Goal: Information Seeking & Learning: Learn about a topic

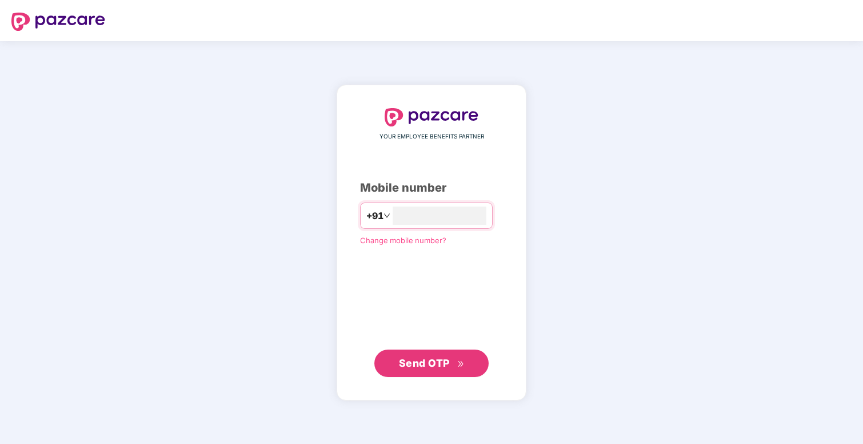
type input "**********"
click at [439, 361] on span "Send OTP" at bounding box center [424, 362] width 51 height 12
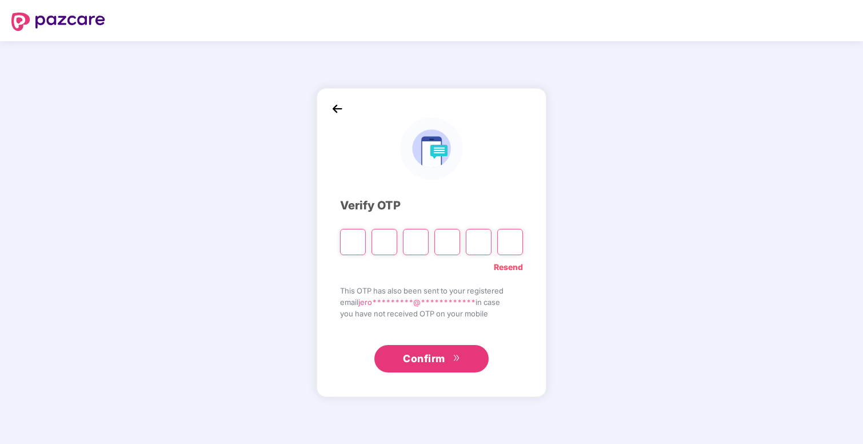
type input "*"
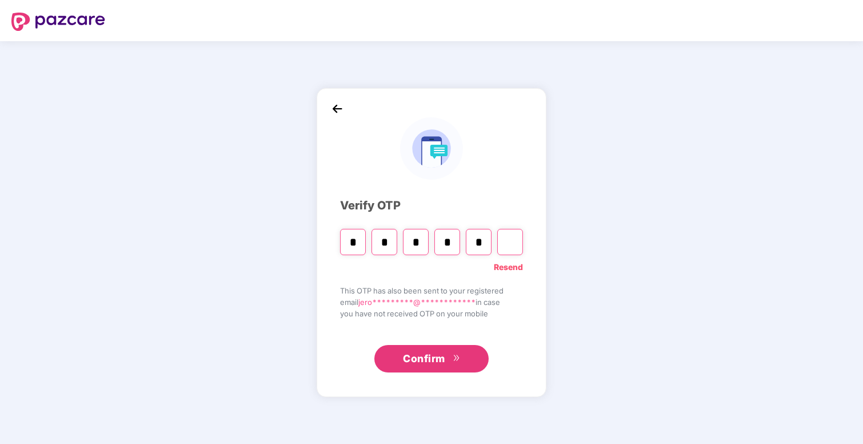
type input "*"
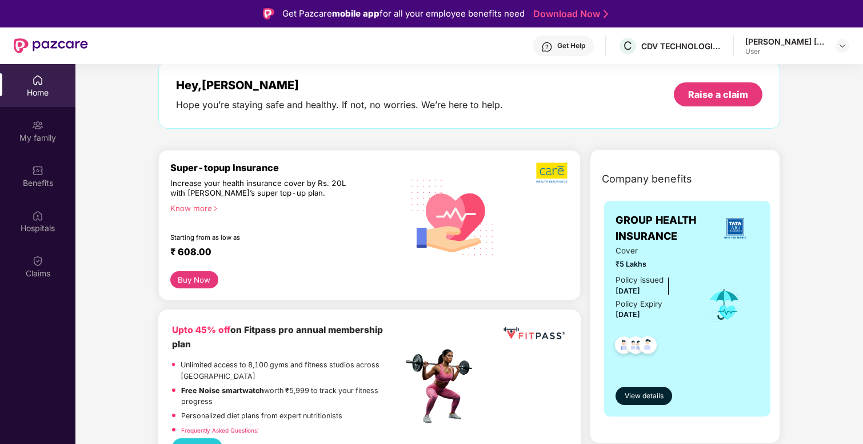
scroll to position [59, 0]
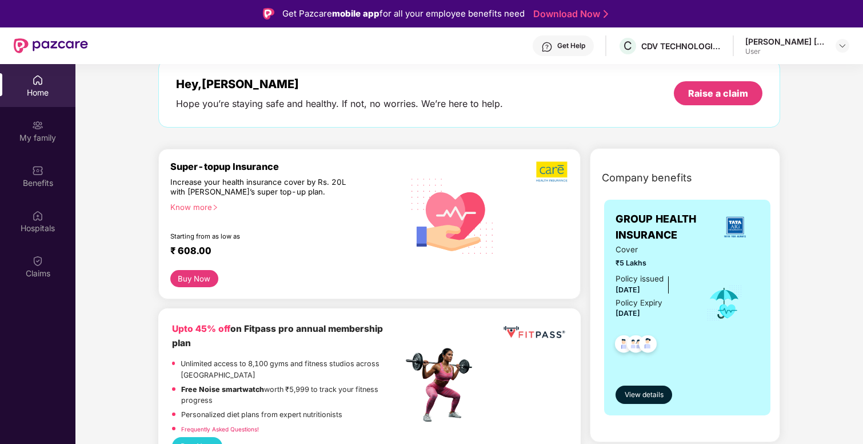
click at [210, 206] on div "Know more" at bounding box center [283, 206] width 226 height 8
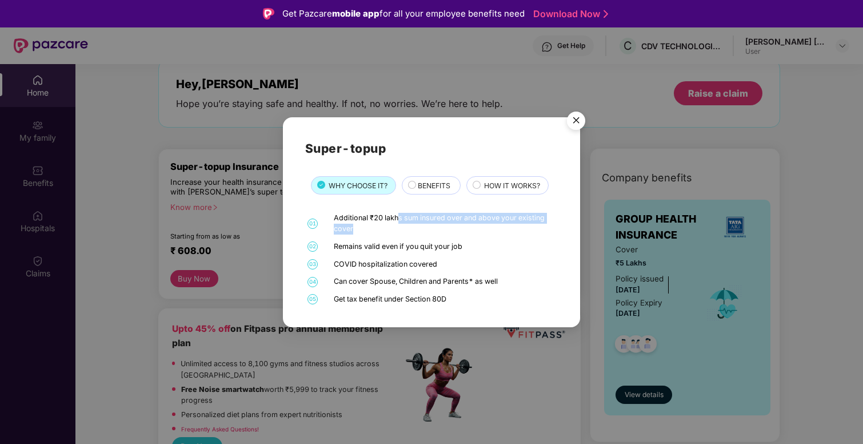
drag, startPoint x: 397, startPoint y: 221, endPoint x: 411, endPoint y: 233, distance: 18.2
click at [411, 233] on div "Additional ₹20 lakhs sum insured over and above your existing cover" at bounding box center [444, 224] width 221 height 22
click at [412, 234] on div "Additional ₹20 lakhs sum insured over and above your existing cover" at bounding box center [444, 224] width 221 height 22
click at [579, 122] on img "Close" at bounding box center [576, 122] width 32 height 32
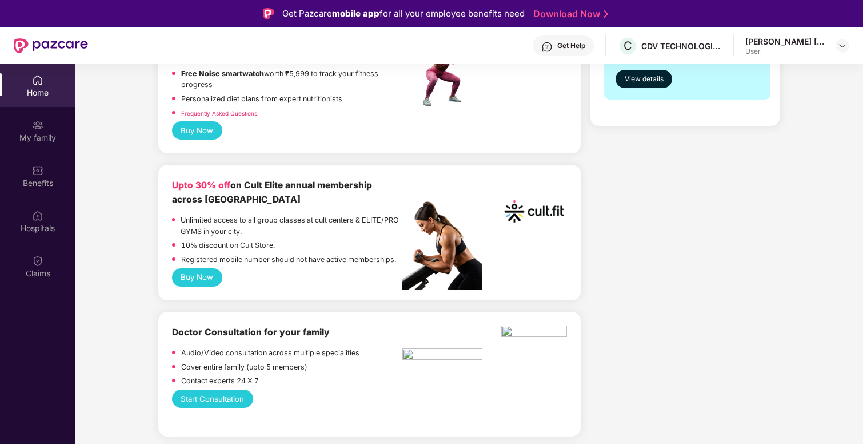
scroll to position [368, 0]
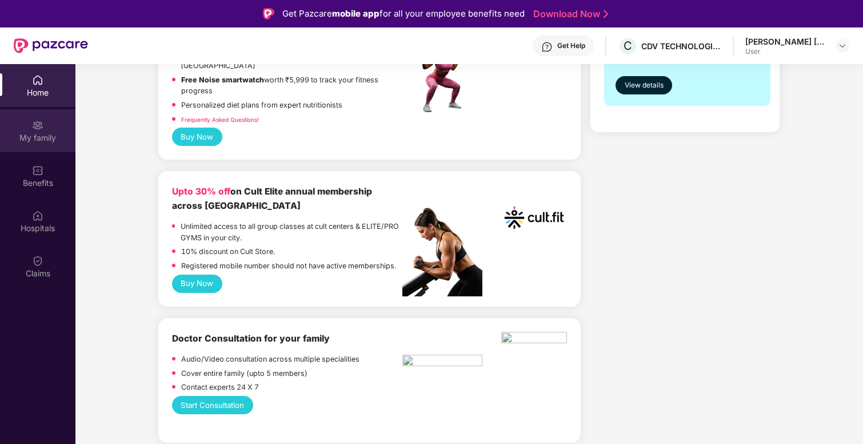
click at [43, 141] on div "My family" at bounding box center [37, 137] width 75 height 11
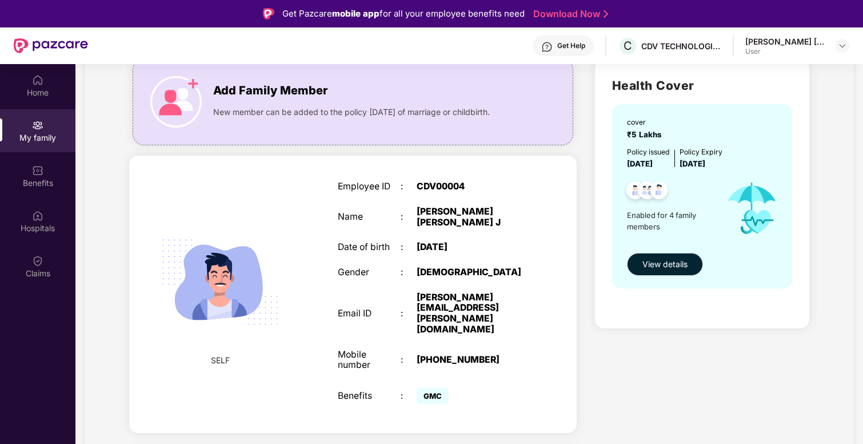
scroll to position [95, 0]
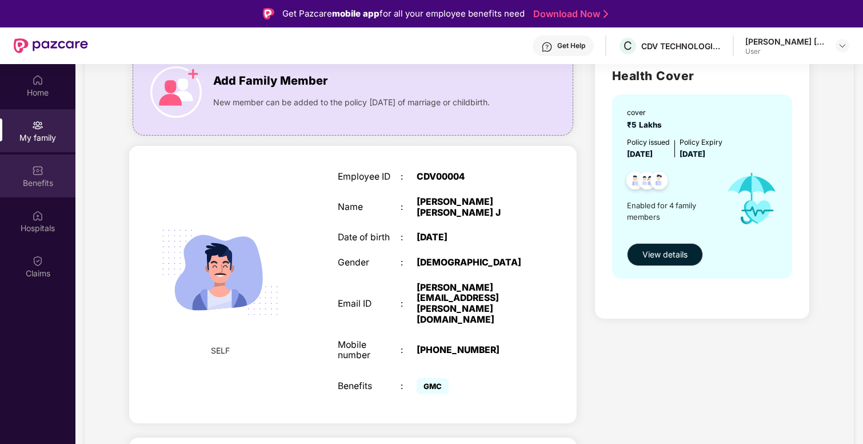
click at [34, 190] on div "Benefits" at bounding box center [37, 175] width 75 height 43
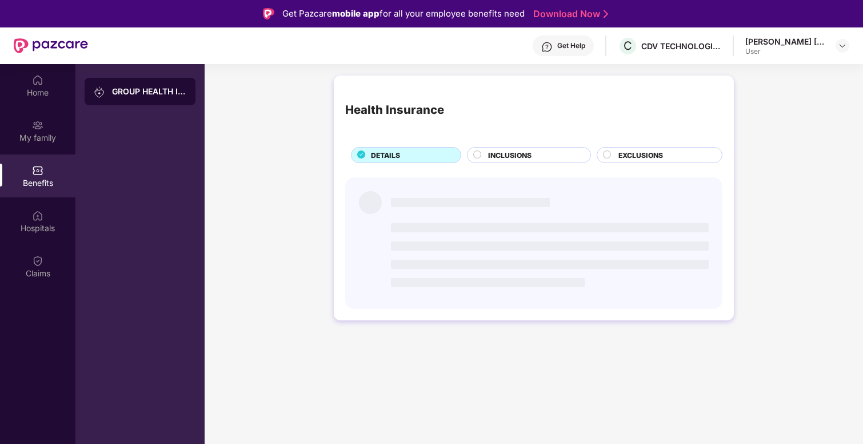
click at [483, 157] on div "INCLUSIONS" at bounding box center [534, 156] width 102 height 13
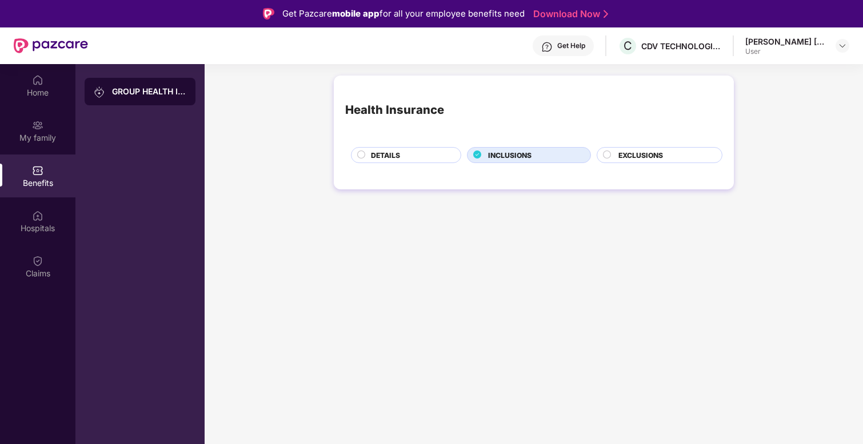
click at [395, 156] on span "DETAILS" at bounding box center [385, 155] width 29 height 11
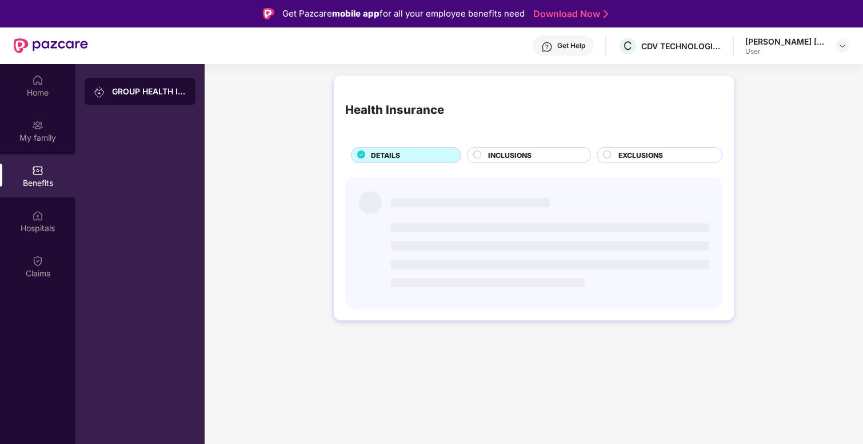
click at [628, 154] on span "EXCLUSIONS" at bounding box center [641, 155] width 45 height 11
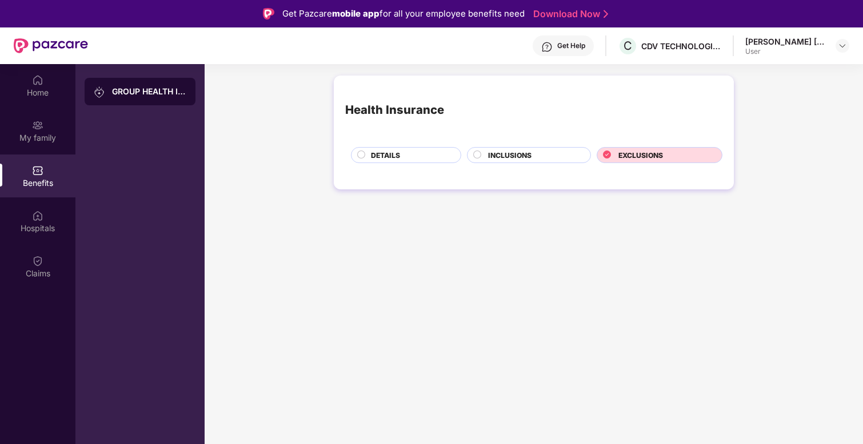
click at [427, 154] on div "DETAILS" at bounding box center [409, 156] width 89 height 13
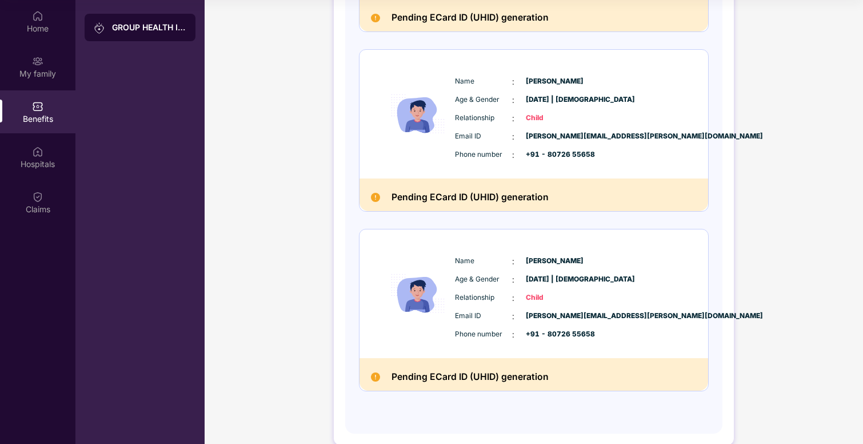
scroll to position [472, 0]
